Goal: Task Accomplishment & Management: Complete application form

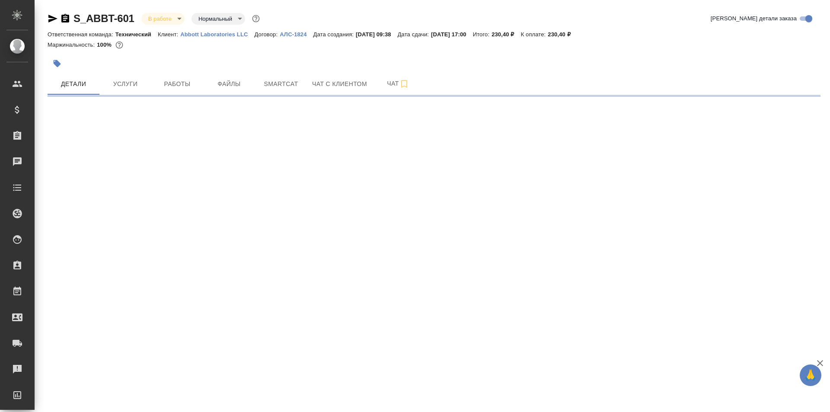
select select "RU"
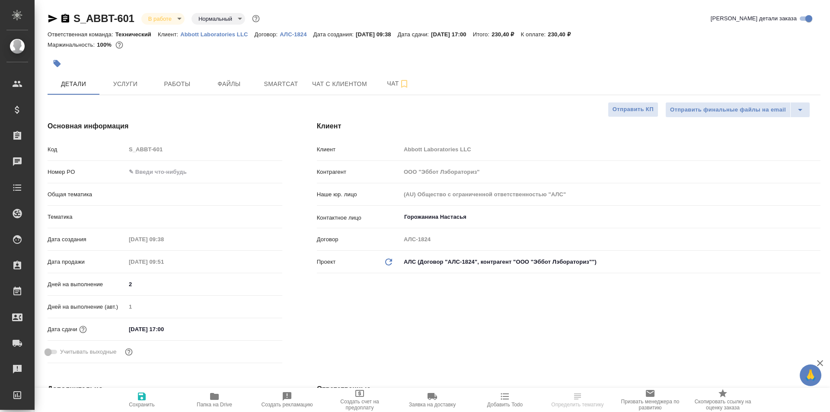
type textarea "x"
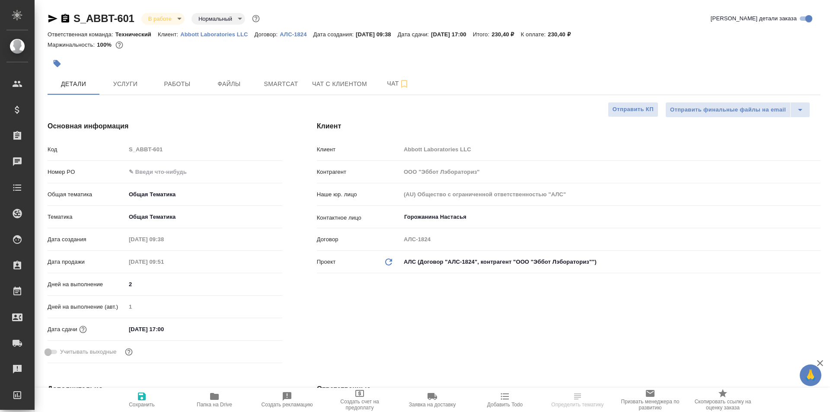
type textarea "x"
type input "[PERSON_NAME]"
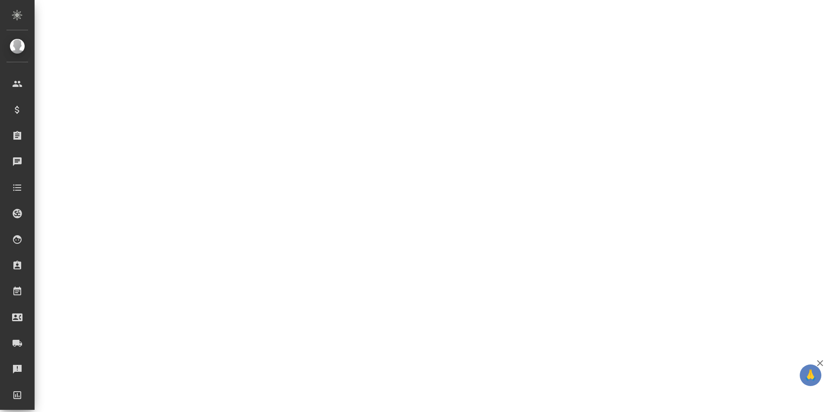
select select "RU"
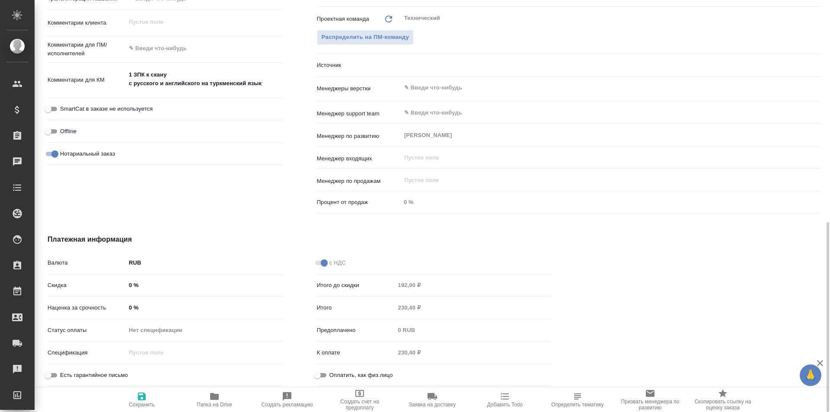
type textarea "x"
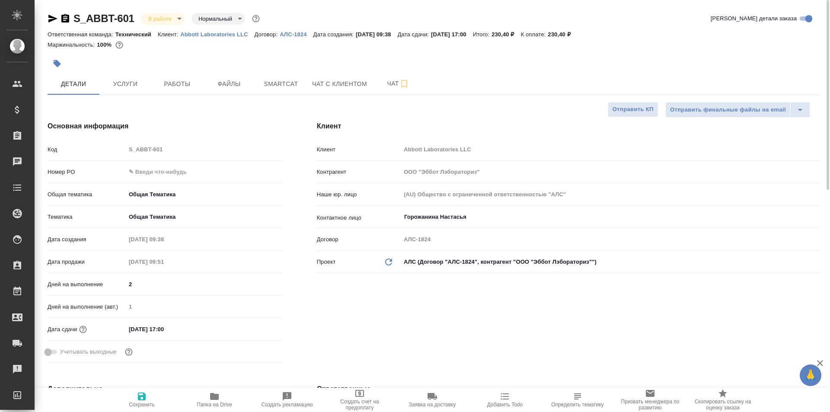
click at [223, 405] on span "Папка на Drive" at bounding box center [214, 405] width 35 height 6
type textarea "x"
